Goal: Navigation & Orientation: Find specific page/section

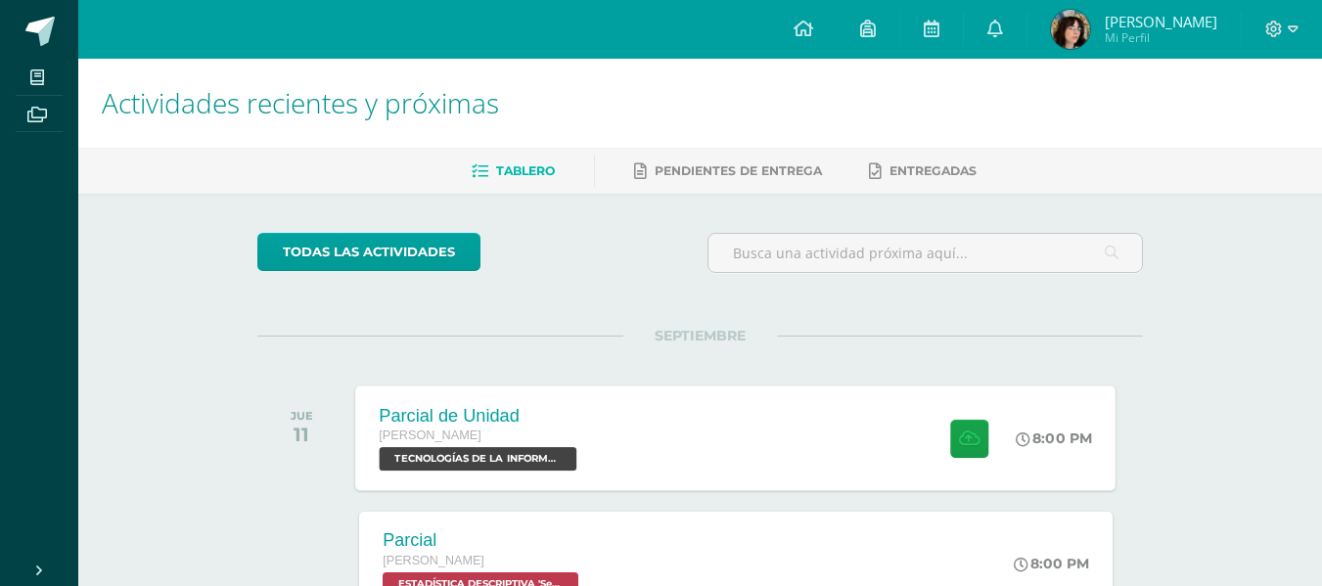
click at [469, 454] on span "TECNOLOGÍAS DE LA INFORMACIÓN Y LA COMUNICACIÓN 5 'Sección B'" at bounding box center [479, 458] width 198 height 23
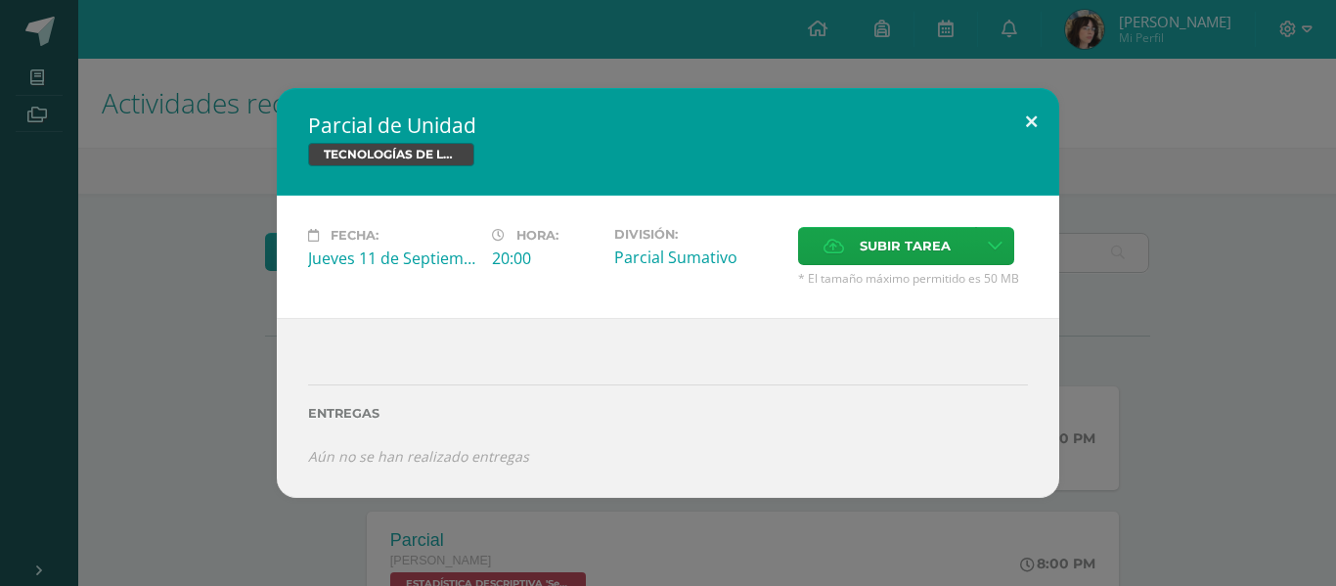
click at [1039, 106] on button at bounding box center [1032, 121] width 56 height 67
